Goal: Task Accomplishment & Management: Use online tool/utility

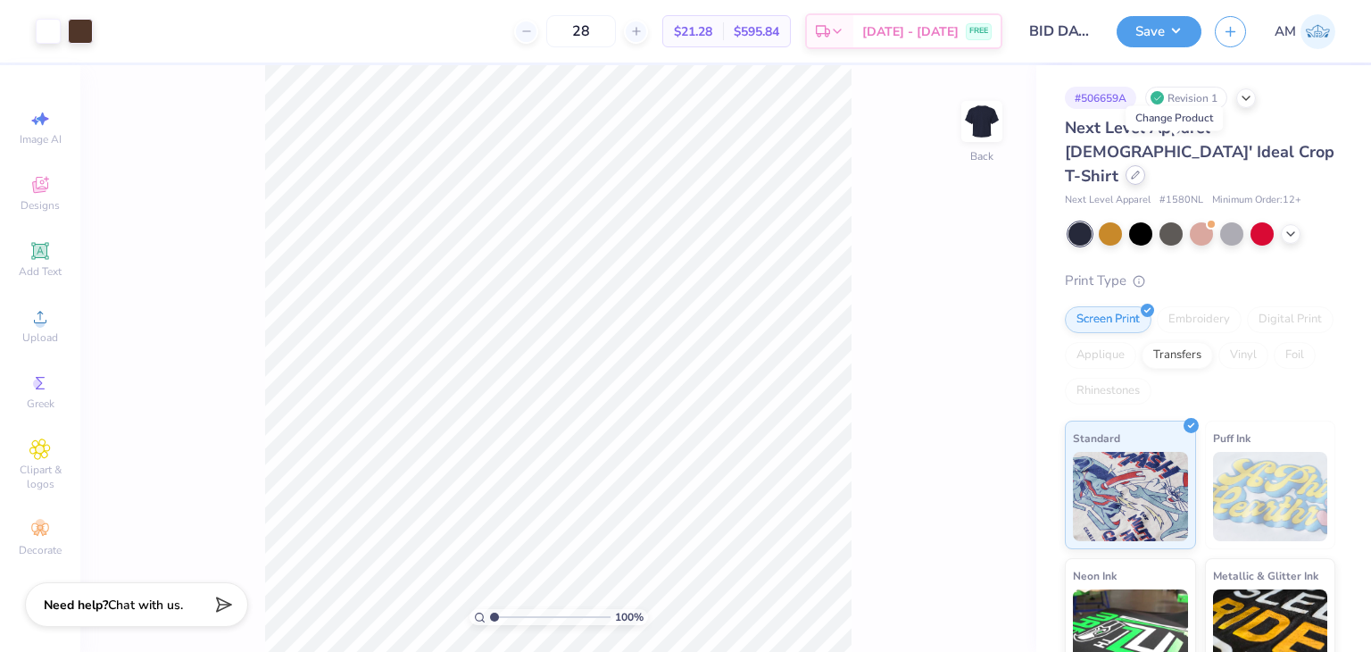
click at [1139, 171] on icon at bounding box center [1135, 174] width 7 height 7
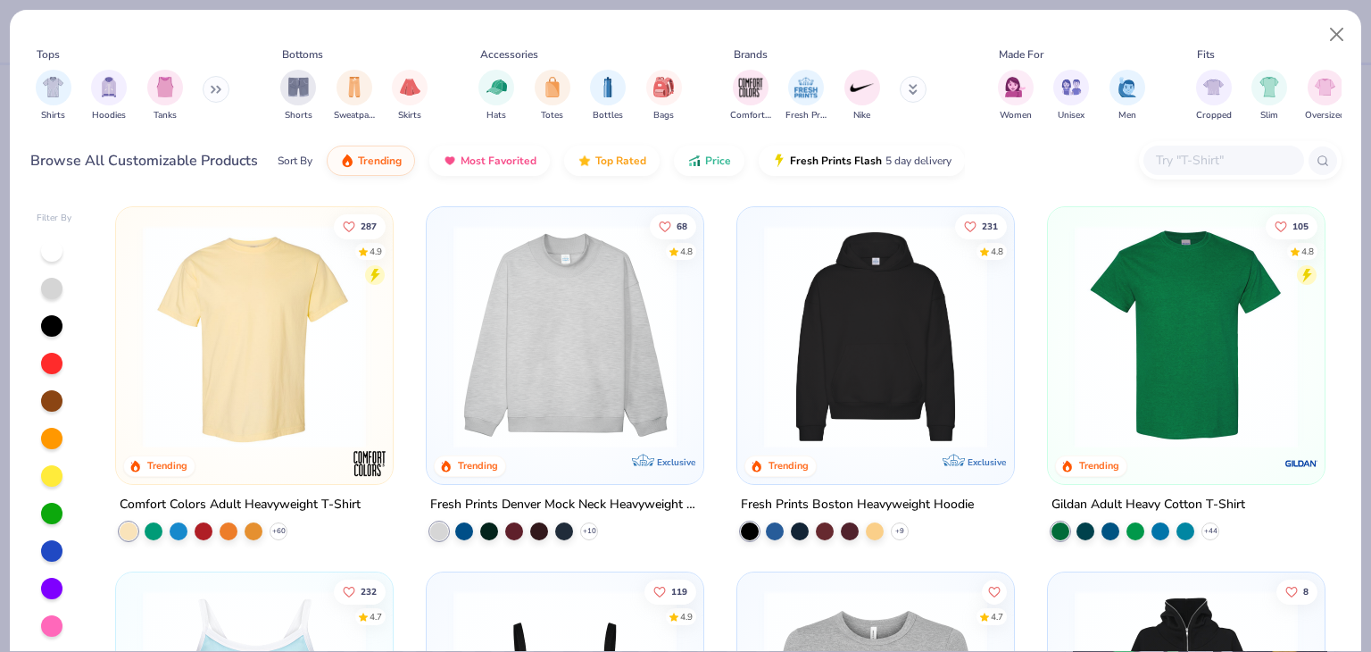
click at [1193, 162] on input "text" at bounding box center [1222, 160] width 137 height 21
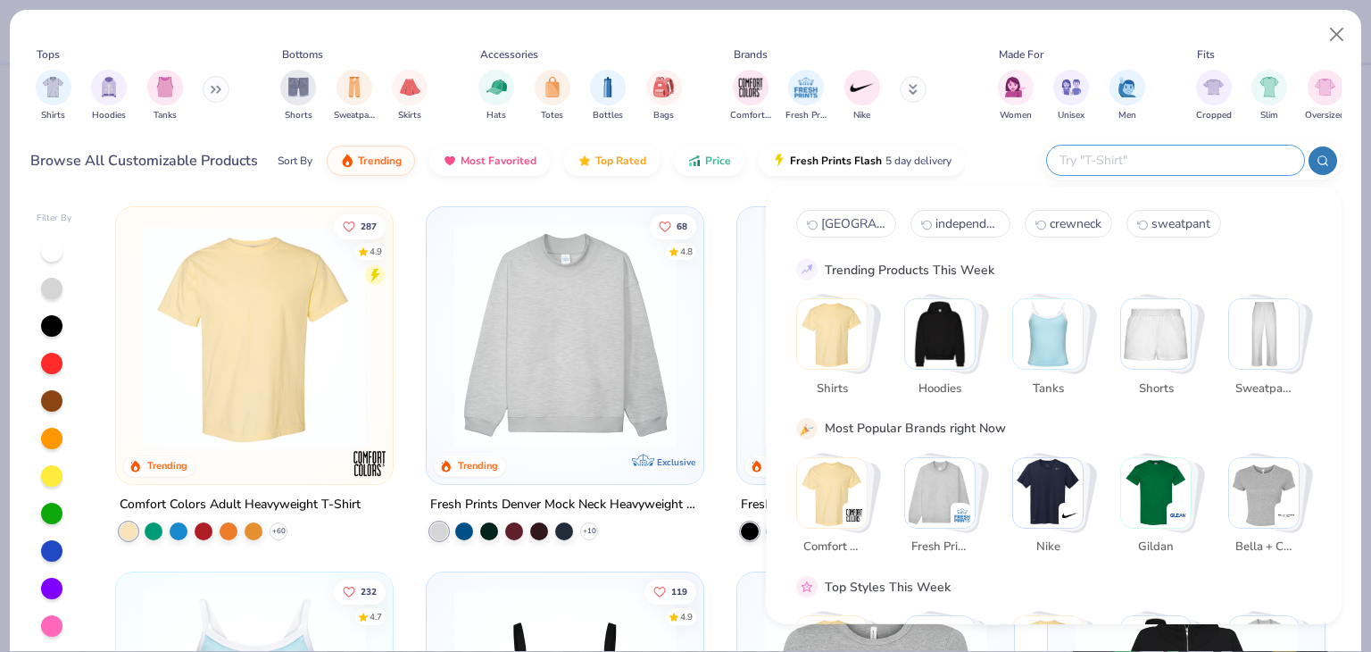
click at [675, 181] on div "Sort By Trending Most Favorited Top Rated Price Fresh Prints Flash 5 day delive…" at bounding box center [621, 161] width 687 height 50
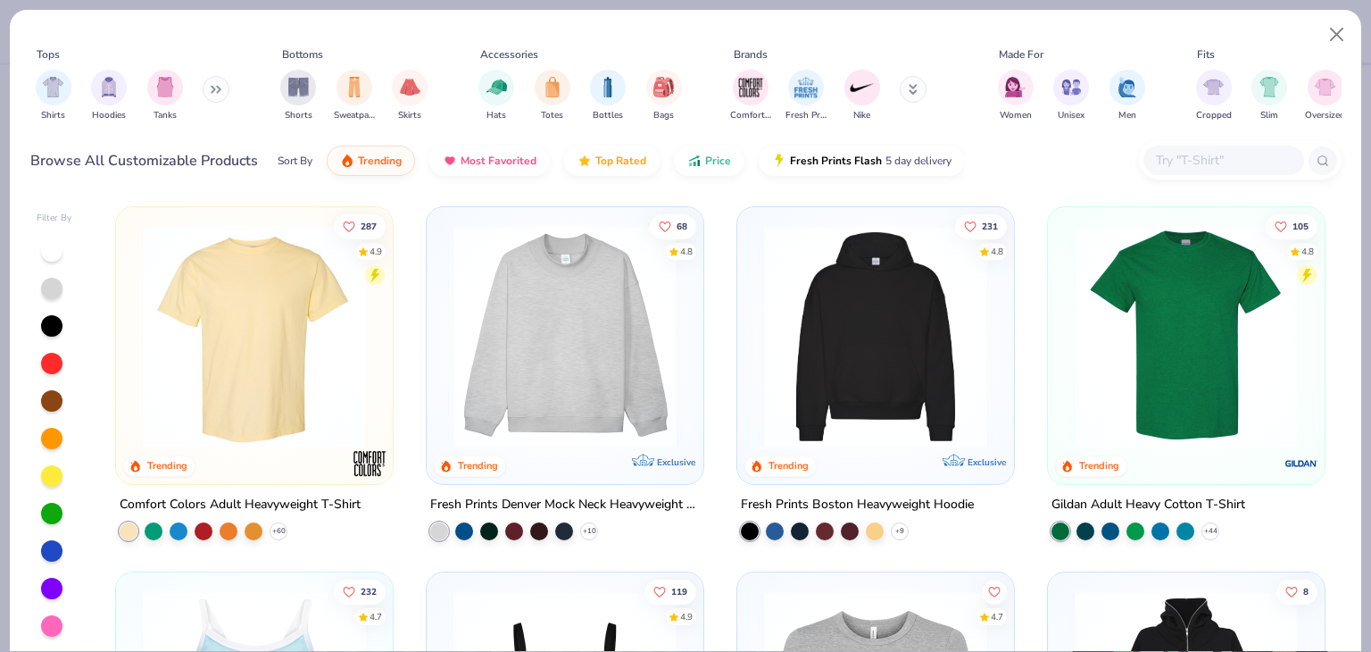
click at [1224, 327] on img at bounding box center [1186, 336] width 241 height 223
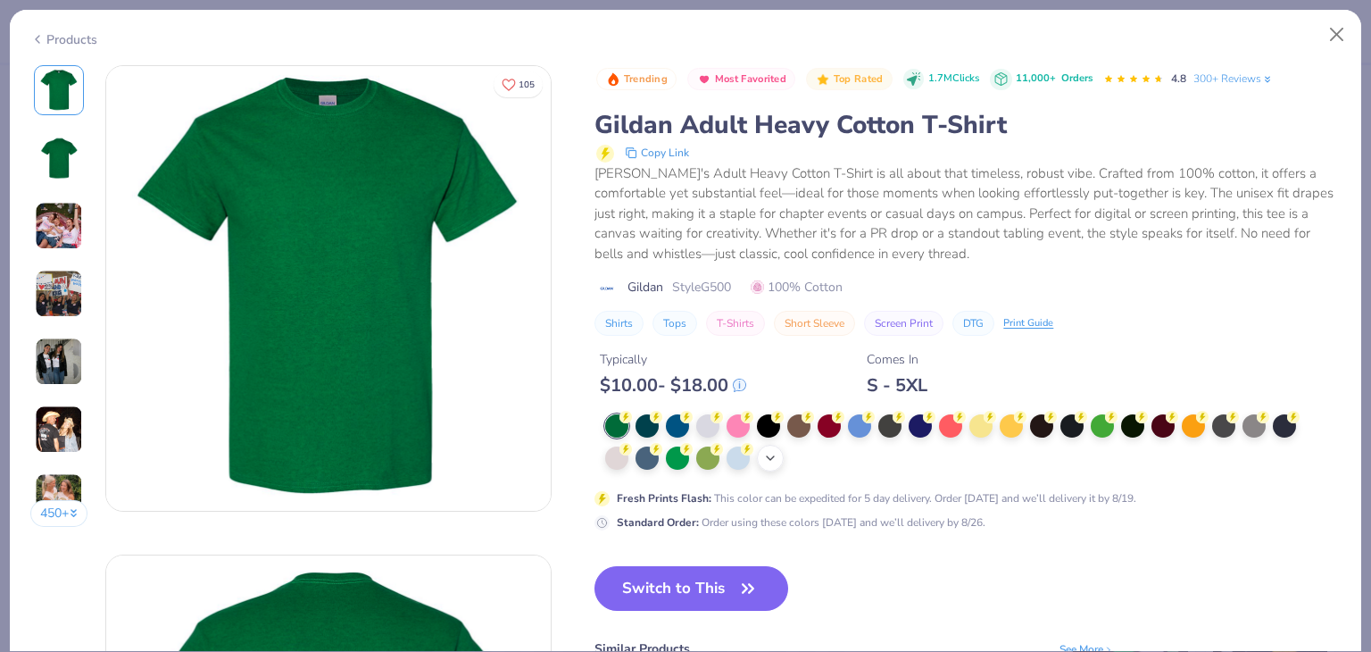
click at [766, 454] on icon at bounding box center [770, 458] width 14 height 14
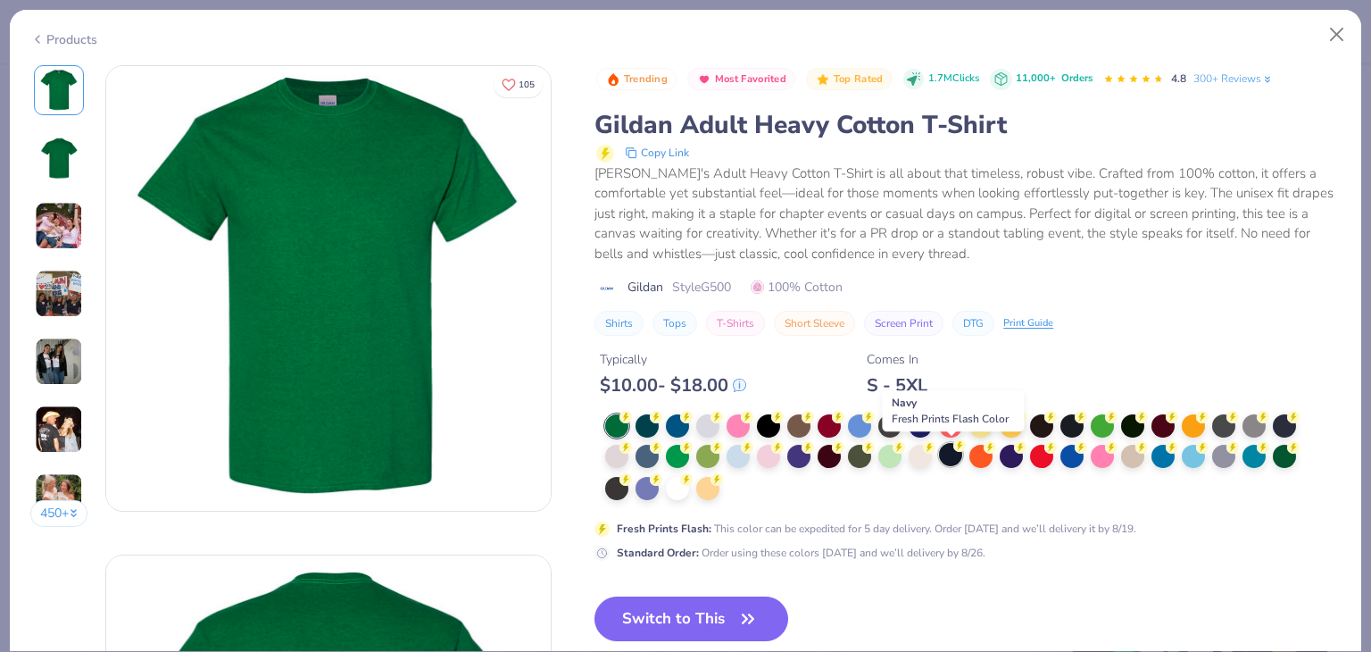
click at [954, 451] on div at bounding box center [950, 454] width 23 height 23
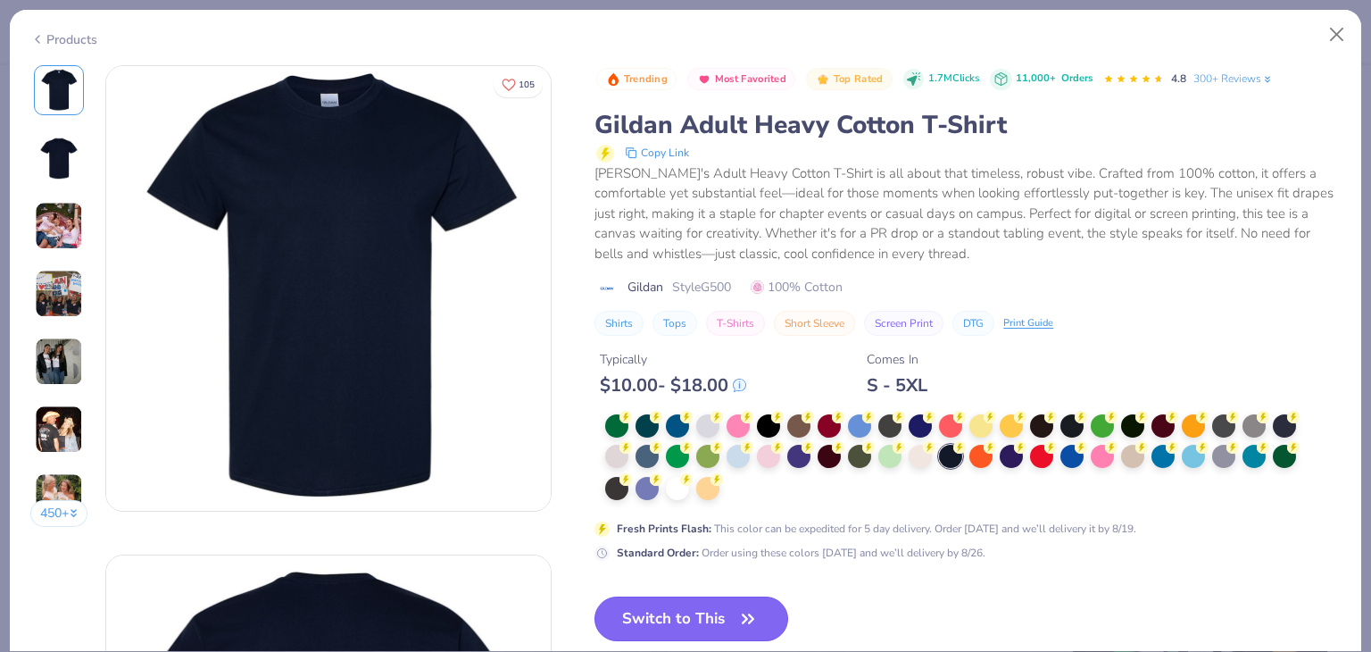
click at [694, 597] on button "Switch to This" at bounding box center [692, 618] width 194 height 45
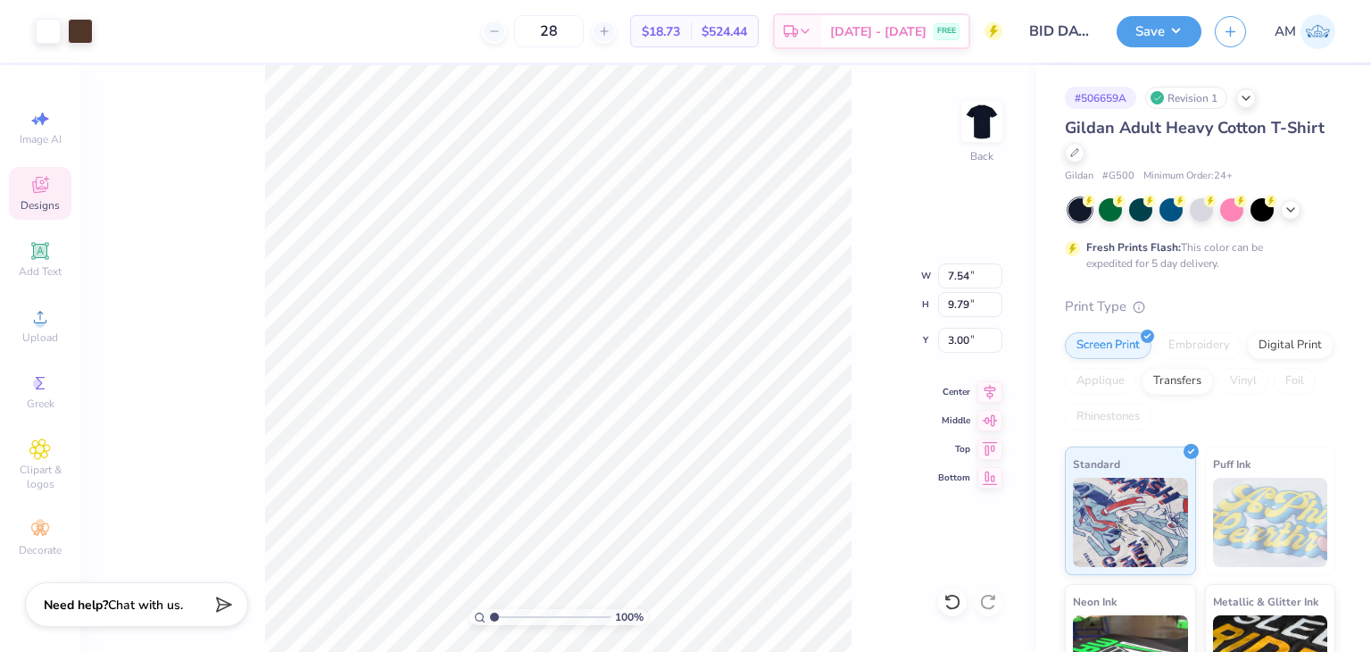
type input "3.00"
type input "9.57"
type input "12.43"
click at [1182, 34] on button "Save" at bounding box center [1159, 28] width 85 height 31
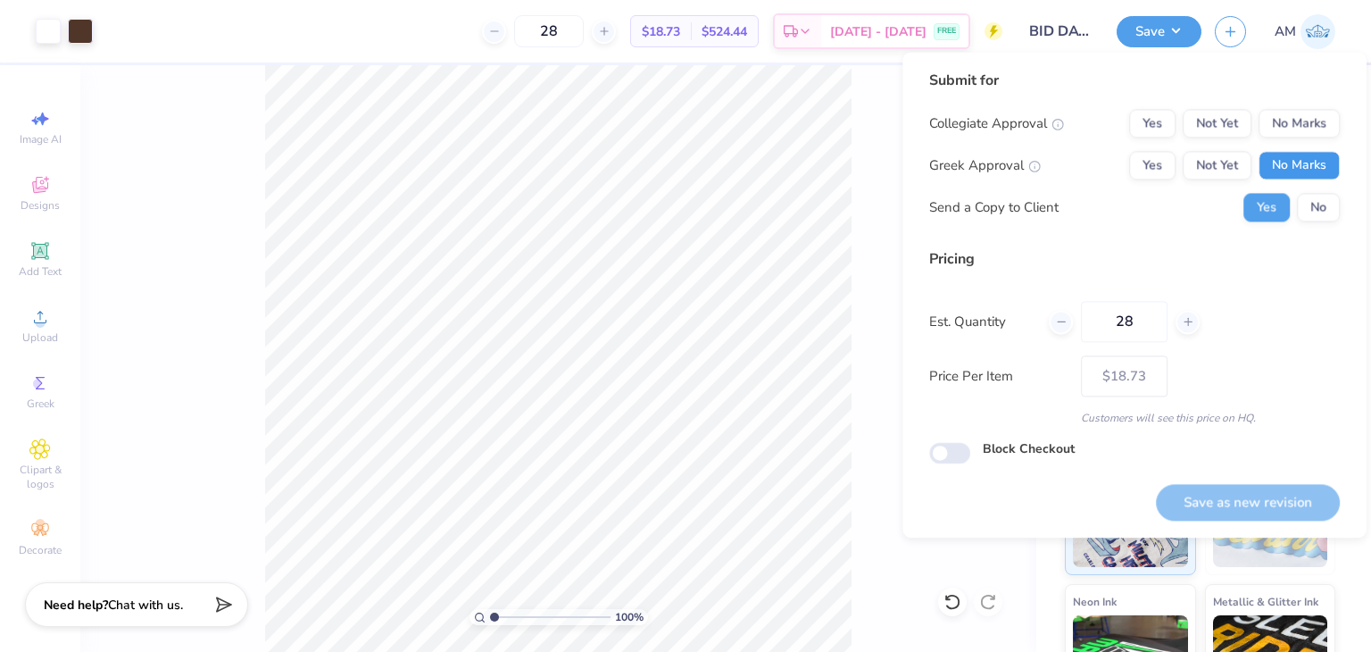
click at [1290, 166] on button "No Marks" at bounding box center [1299, 165] width 81 height 29
click at [1159, 162] on button "Yes" at bounding box center [1152, 165] width 46 height 29
click at [1308, 117] on button "No Marks" at bounding box center [1299, 123] width 81 height 29
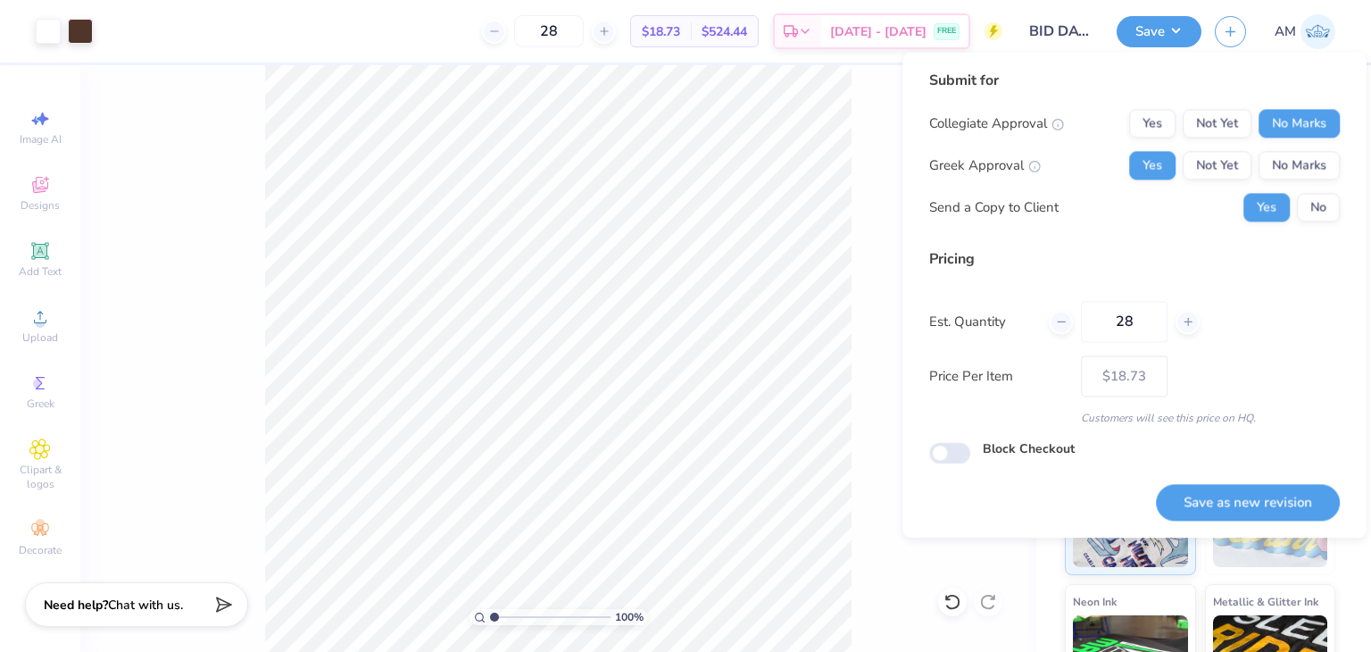
click at [1263, 478] on div "Save as new revision" at bounding box center [1248, 492] width 184 height 56
click at [1263, 480] on div "Save as new revision" at bounding box center [1248, 492] width 184 height 56
click at [1263, 495] on button "Save as new revision" at bounding box center [1248, 502] width 184 height 37
type input "$18.73"
